Goal: Information Seeking & Learning: Learn about a topic

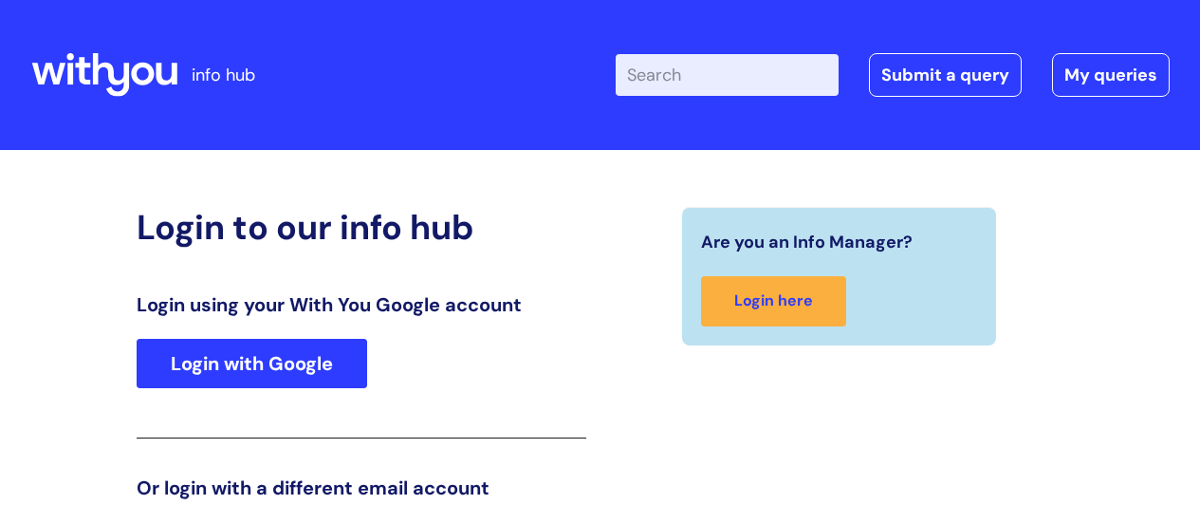
scroll to position [289, 0]
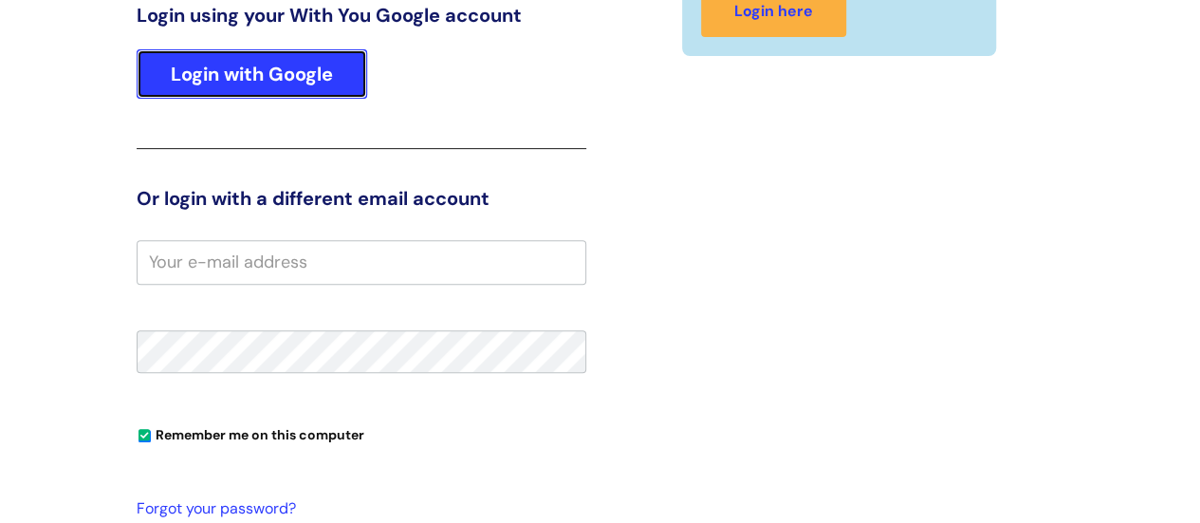
click at [290, 83] on link "Login with Google" at bounding box center [252, 73] width 231 height 49
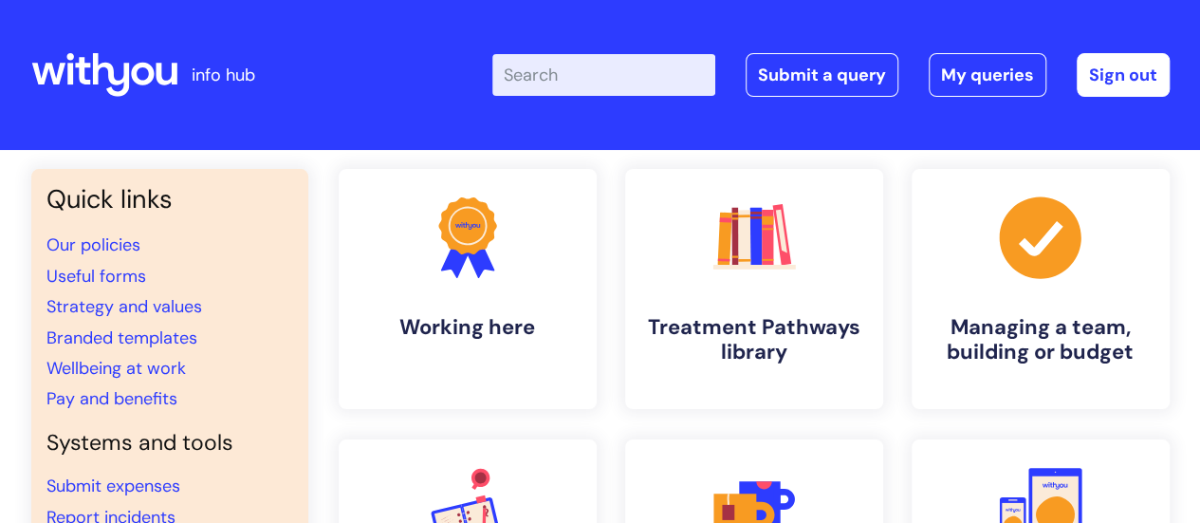
click at [626, 71] on input "Enter your search term here..." at bounding box center [604, 75] width 223 height 42
type input "EDI report uylcees"
click button "Search" at bounding box center [0, 0] width 0 height 0
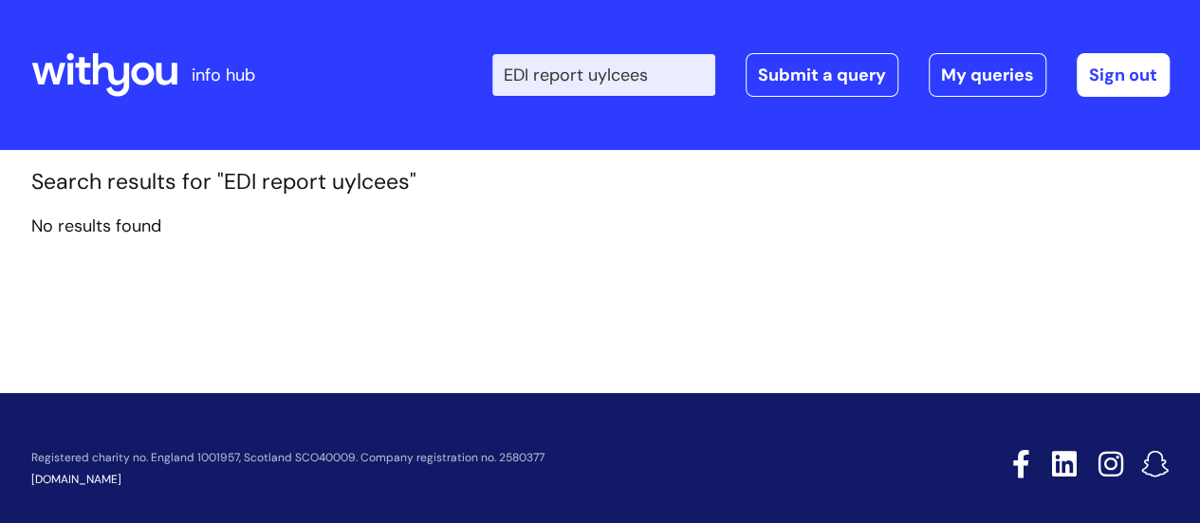
click at [713, 83] on input "EDI report uylcees" at bounding box center [604, 75] width 223 height 42
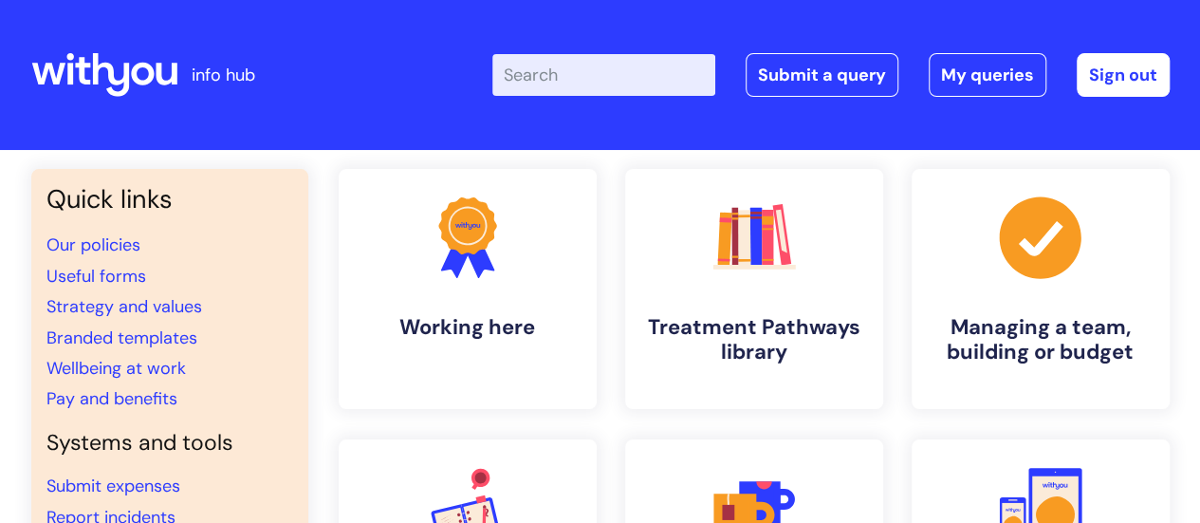
click at [606, 79] on input "Enter your search term here..." at bounding box center [604, 75] width 223 height 42
type input "EDI REPORT"
click button "Search" at bounding box center [0, 0] width 0 height 0
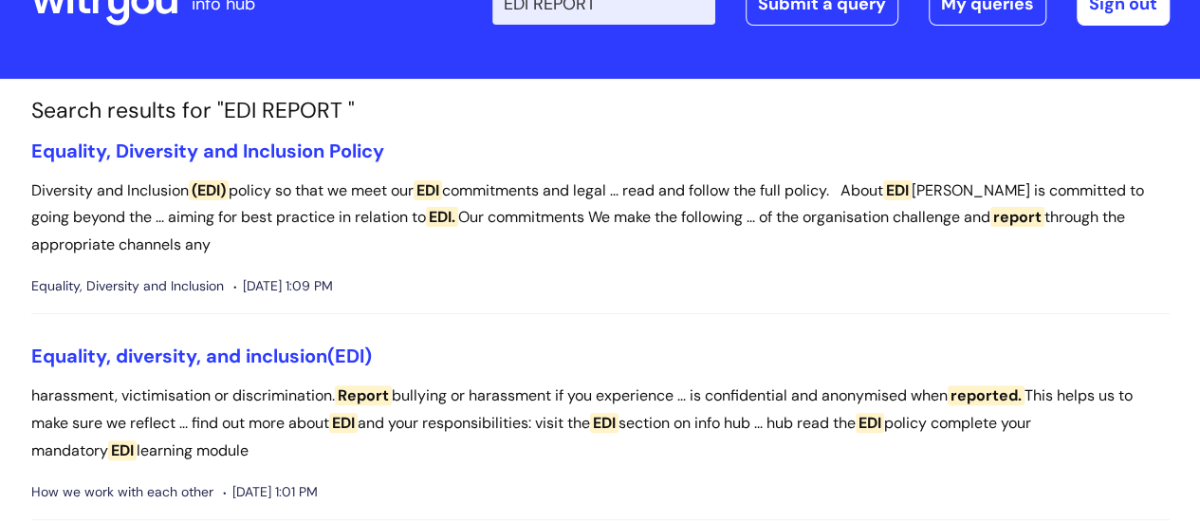
scroll to position [95, 0]
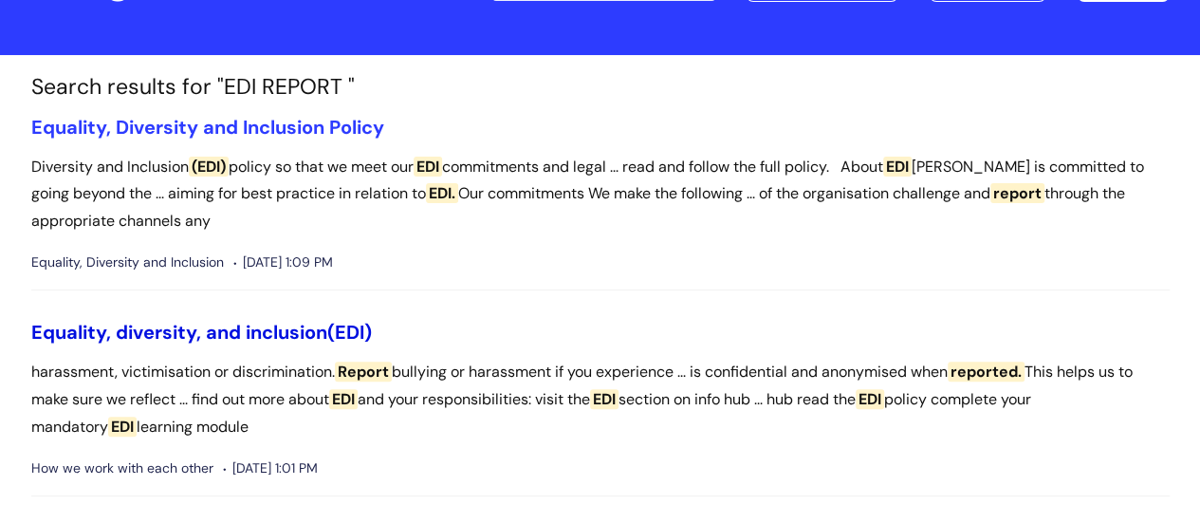
click at [260, 329] on link "Equality, diversity, and inclusion (EDI)" at bounding box center [201, 332] width 341 height 25
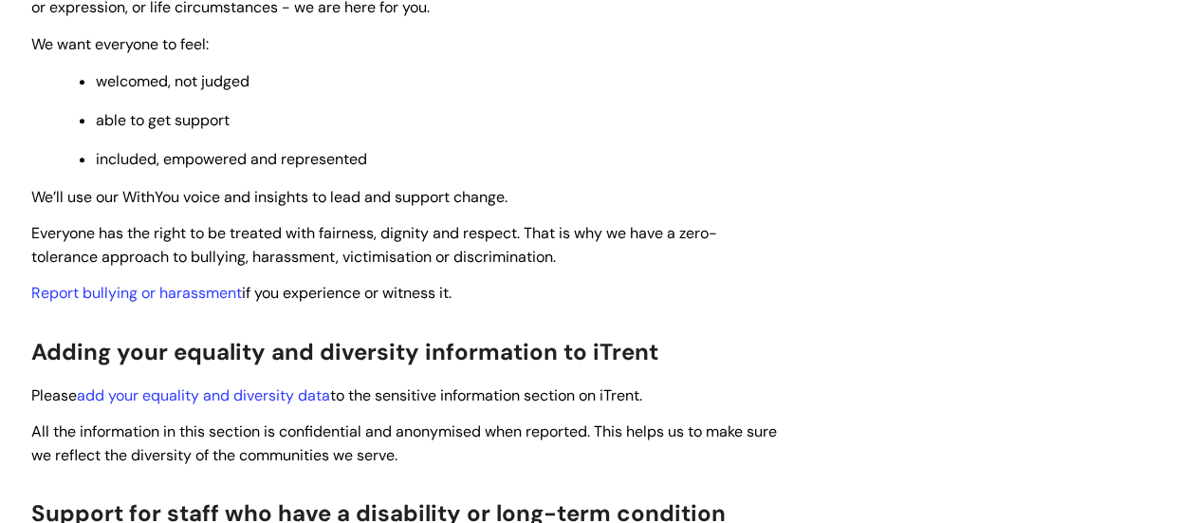
scroll to position [475, 0]
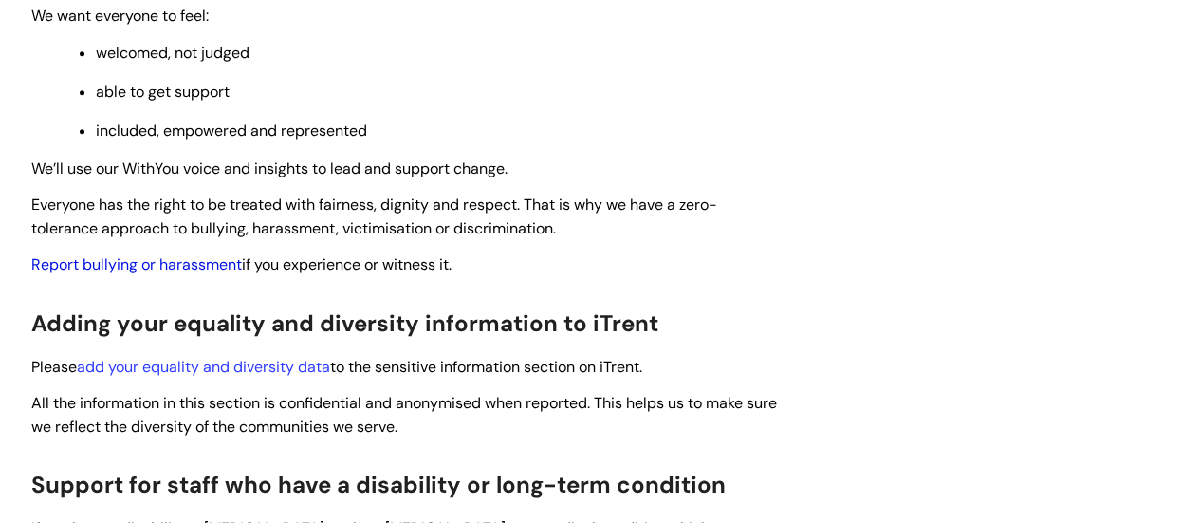
click at [191, 268] on link "Report bullying or harassment" at bounding box center [136, 264] width 211 height 20
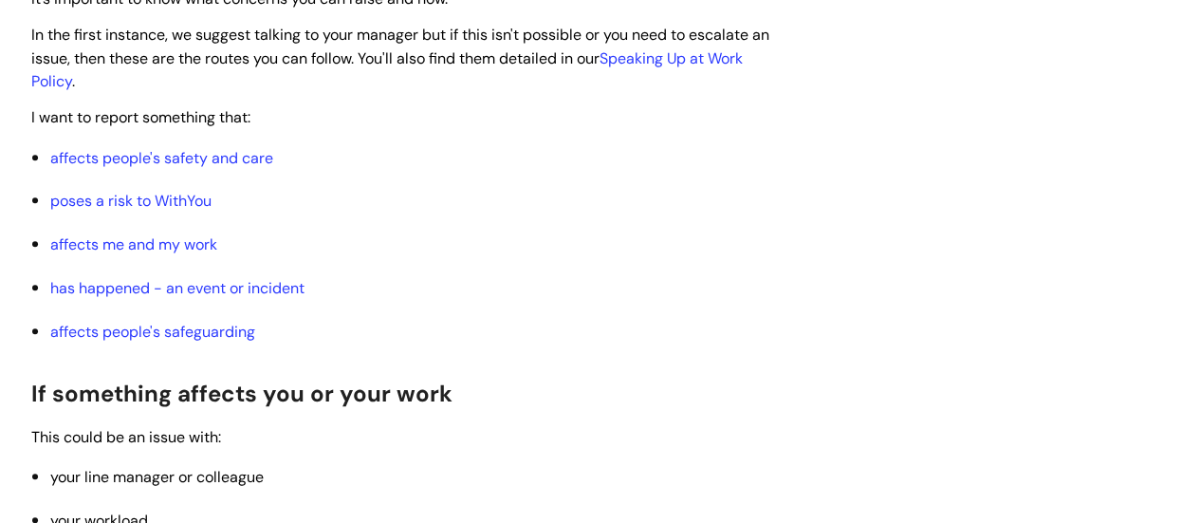
scroll to position [759, 0]
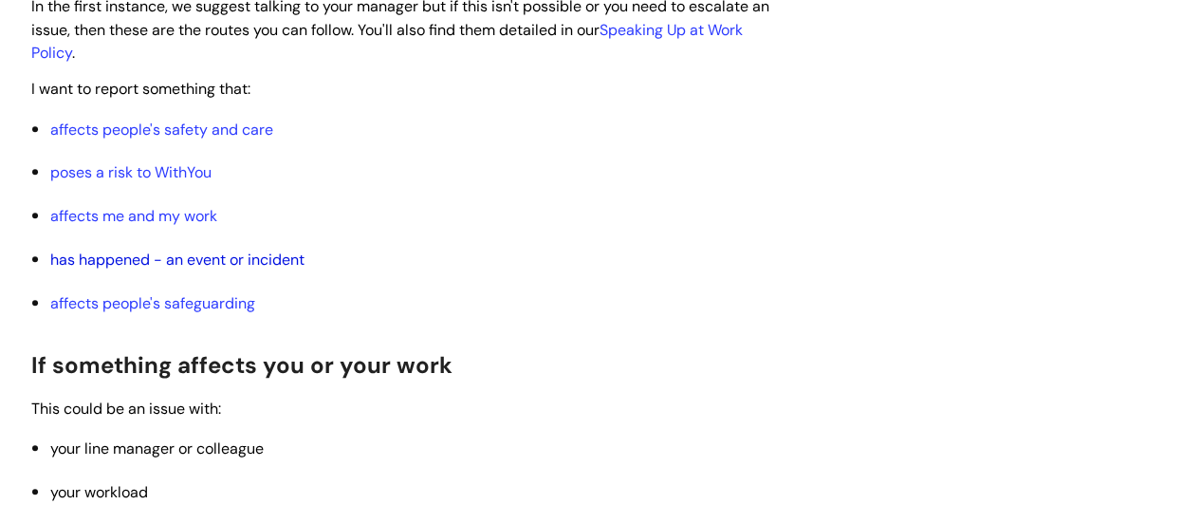
click at [214, 250] on link "has happened - an event or incident" at bounding box center [177, 260] width 254 height 20
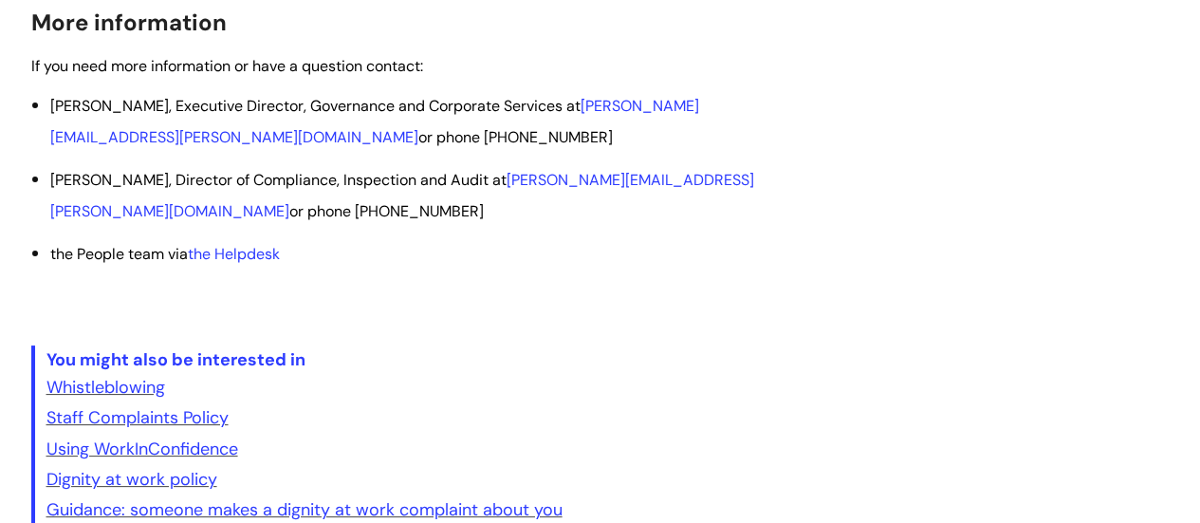
scroll to position [2900, 0]
